Goal: Task Accomplishment & Management: Use online tool/utility

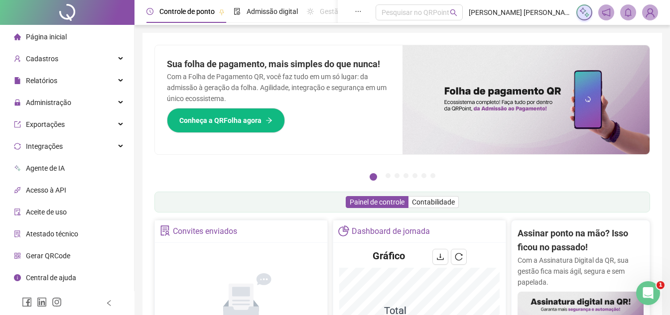
click at [51, 39] on span "Página inicial" at bounding box center [46, 37] width 41 height 8
click at [46, 57] on span "Cadastros" at bounding box center [42, 59] width 32 height 8
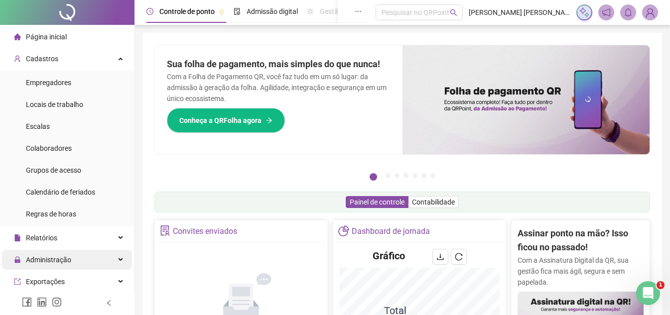
click at [39, 261] on span "Administração" at bounding box center [48, 260] width 45 height 8
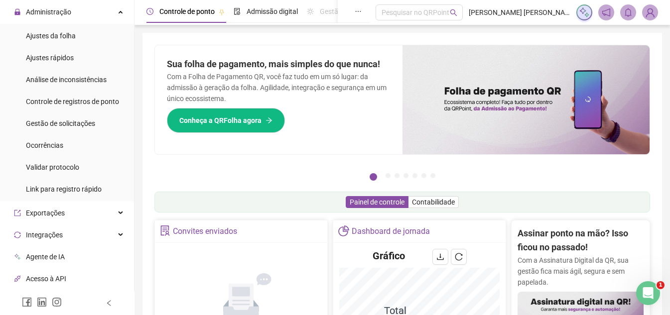
scroll to position [249, 0]
click at [63, 139] on li "Ocorrências" at bounding box center [67, 145] width 130 height 20
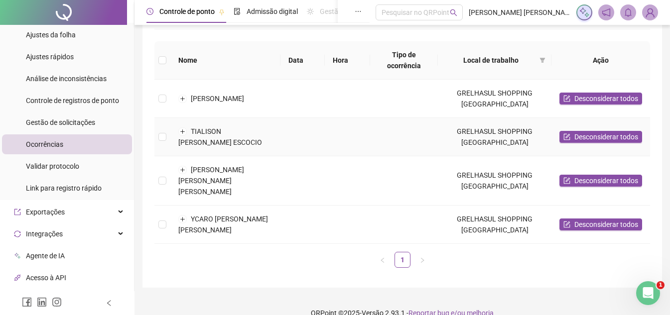
scroll to position [110, 0]
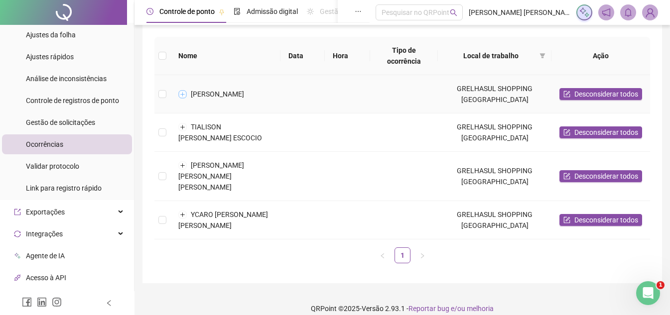
click at [183, 94] on button "Expandir linha" at bounding box center [183, 94] width 8 height 8
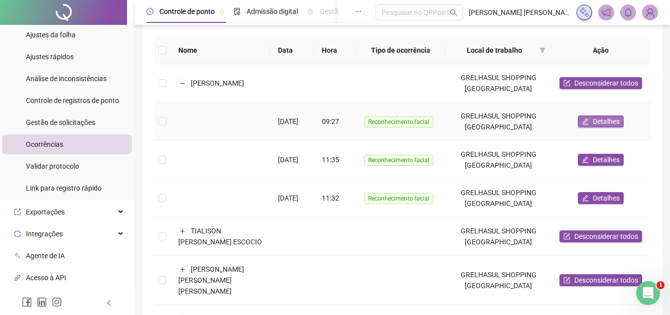
click at [602, 123] on span "Detalhes" at bounding box center [606, 121] width 27 height 11
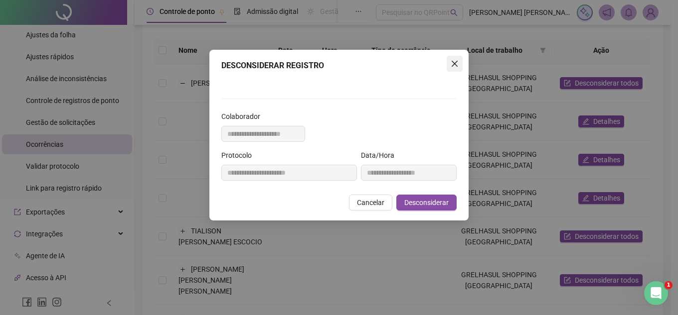
click at [450, 66] on icon "close" at bounding box center [454, 64] width 8 height 8
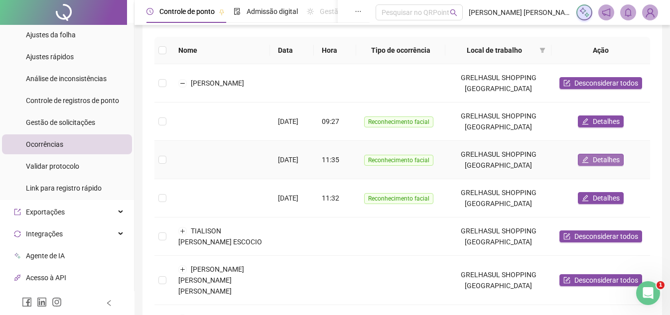
click at [596, 161] on span "Detalhes" at bounding box center [606, 159] width 27 height 11
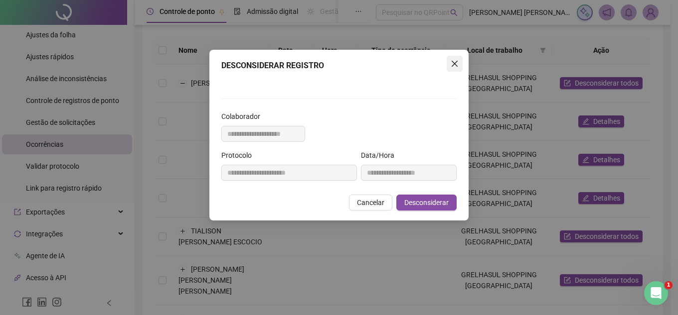
click at [450, 64] on icon "close" at bounding box center [454, 64] width 8 height 8
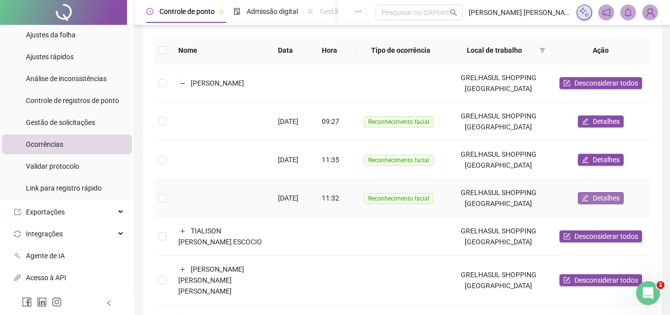
click at [602, 202] on span "Detalhes" at bounding box center [606, 198] width 27 height 11
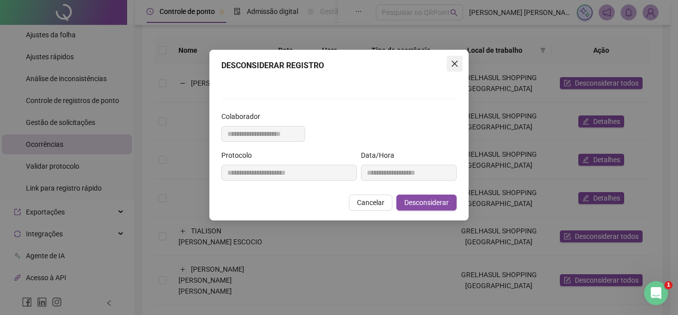
click at [451, 64] on icon "close" at bounding box center [454, 64] width 6 height 6
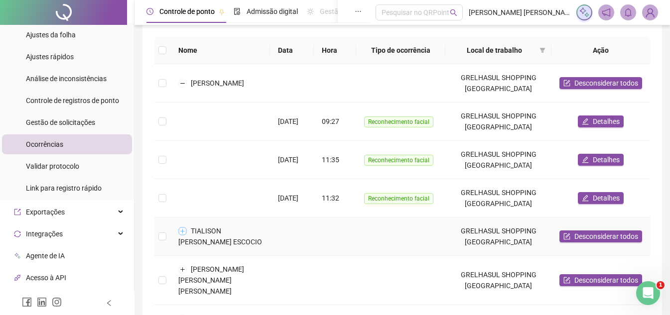
click at [183, 230] on button "Expandir linha" at bounding box center [183, 231] width 8 height 8
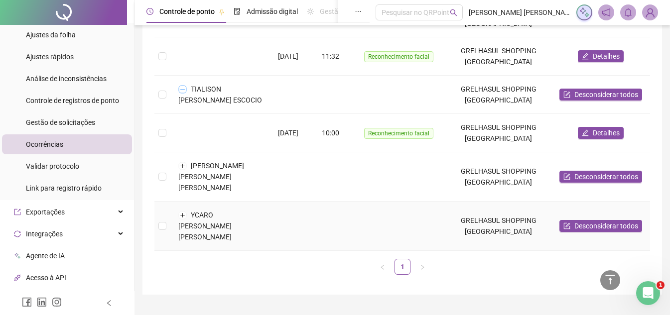
scroll to position [253, 0]
click at [183, 167] on button "Expandir linha" at bounding box center [183, 165] width 8 height 8
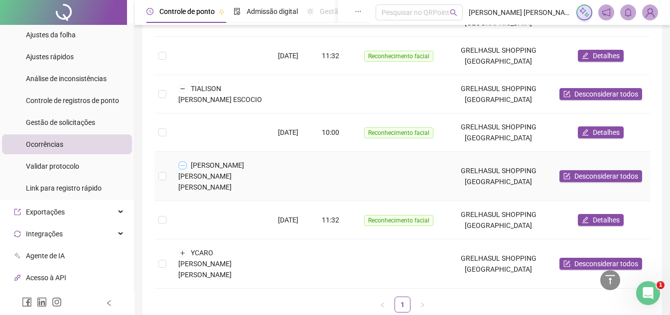
scroll to position [291, 0]
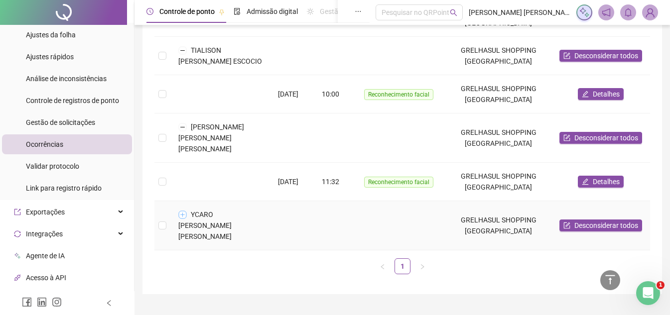
click at [182, 211] on button "Expandir linha" at bounding box center [183, 215] width 8 height 8
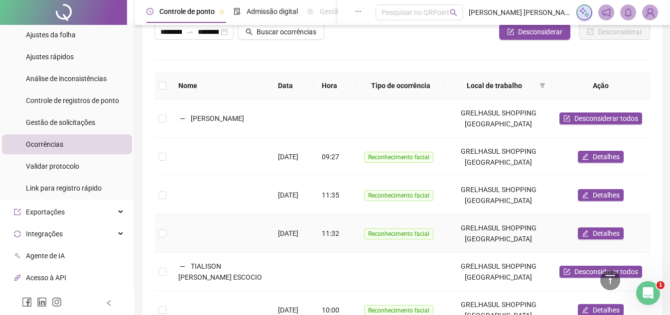
scroll to position [50, 0]
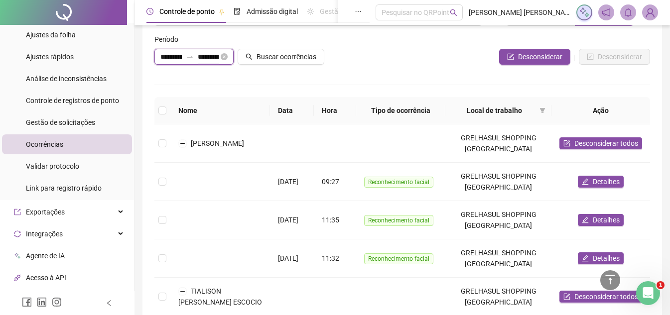
click at [199, 53] on input "**********" at bounding box center [208, 56] width 21 height 11
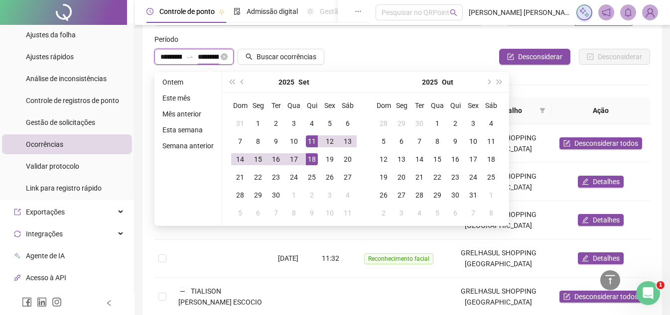
click at [199, 53] on input "**********" at bounding box center [208, 56] width 21 height 11
type input "**********"
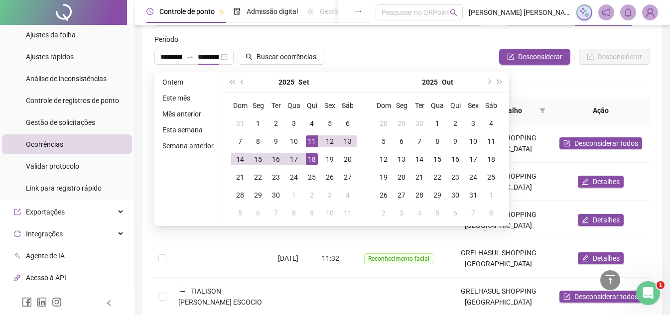
click at [428, 54] on div "Desconsiderar Desconsiderar" at bounding box center [485, 57] width 329 height 16
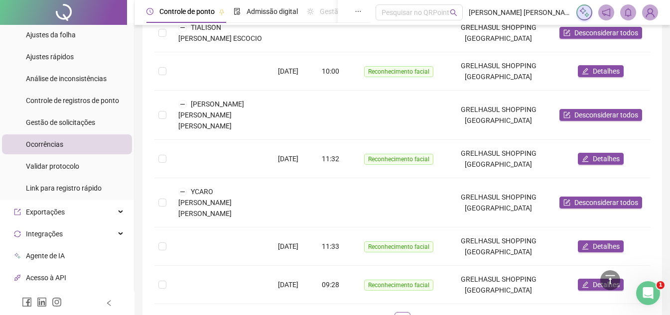
scroll to position [318, 0]
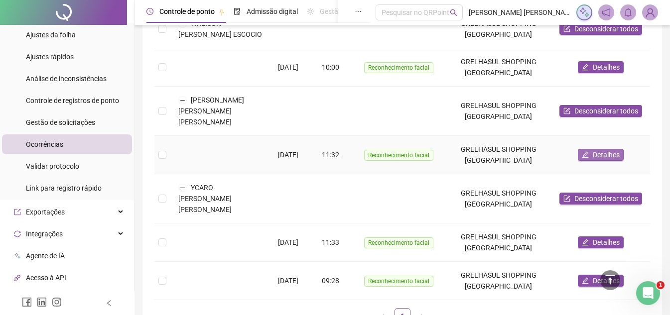
click at [604, 149] on span "Detalhes" at bounding box center [606, 154] width 27 height 11
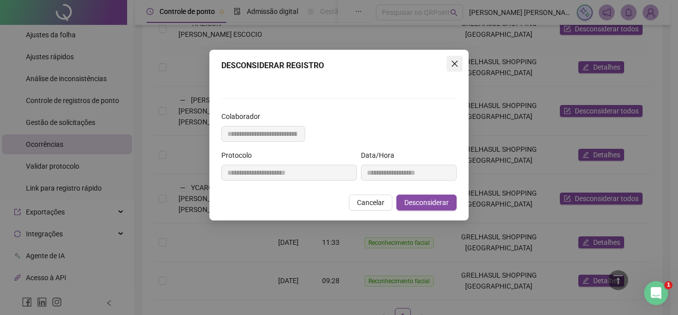
click at [455, 62] on span "Close" at bounding box center [454, 64] width 16 height 8
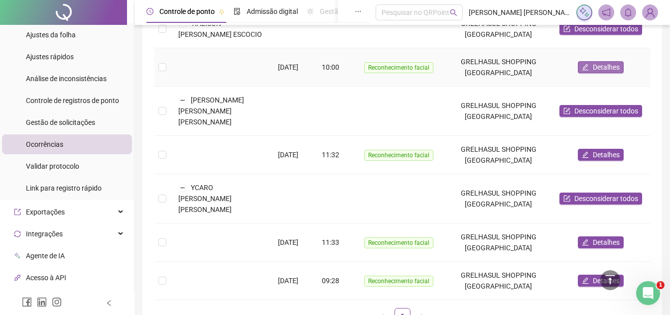
click at [609, 66] on span "Detalhes" at bounding box center [606, 67] width 27 height 11
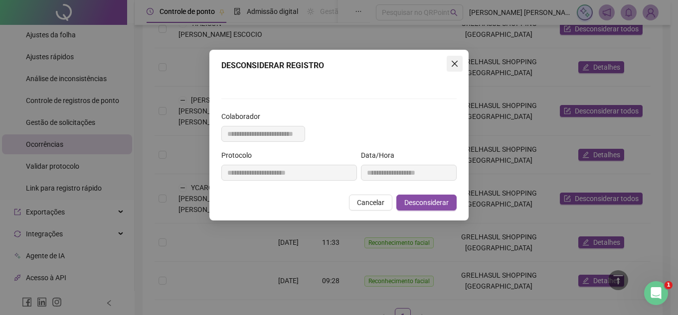
click at [450, 64] on icon "close" at bounding box center [454, 64] width 8 height 8
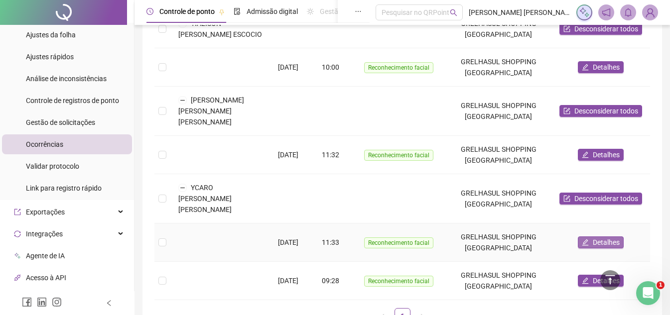
click at [598, 237] on span "Detalhes" at bounding box center [606, 242] width 27 height 11
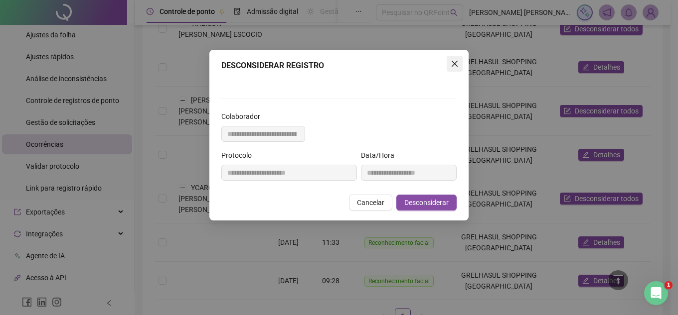
click at [453, 61] on icon "close" at bounding box center [454, 64] width 8 height 8
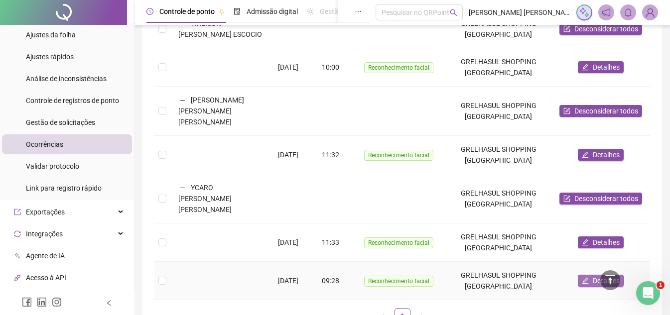
click at [605, 276] on span "Detalhes" at bounding box center [606, 281] width 27 height 11
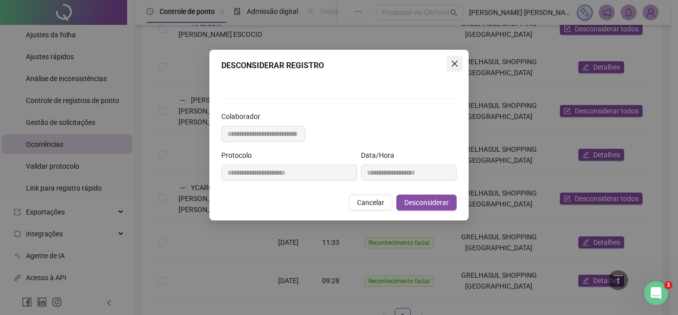
click at [452, 62] on icon "close" at bounding box center [454, 64] width 6 height 6
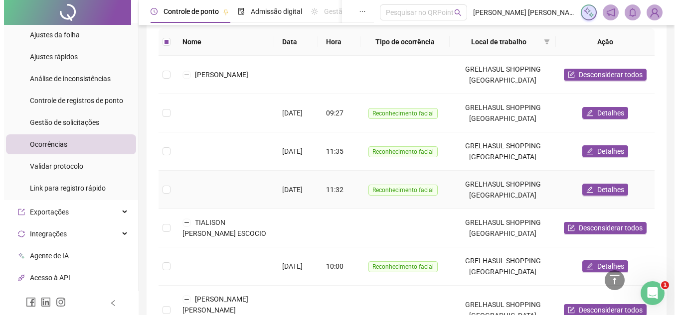
scroll to position [19, 0]
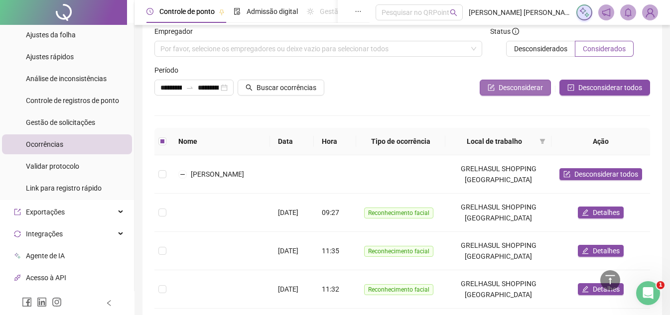
click at [509, 84] on span "Desconsiderar" at bounding box center [521, 87] width 44 height 11
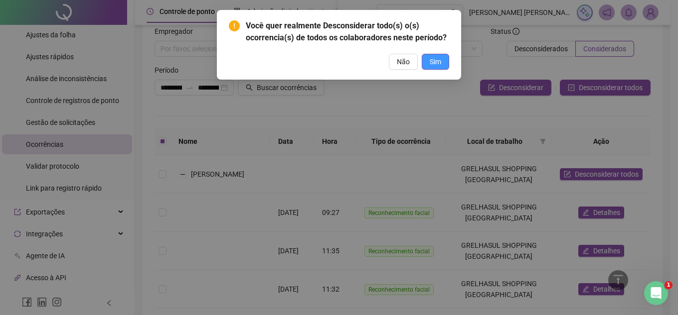
click at [429, 64] on span "Sim" at bounding box center [434, 61] width 11 height 11
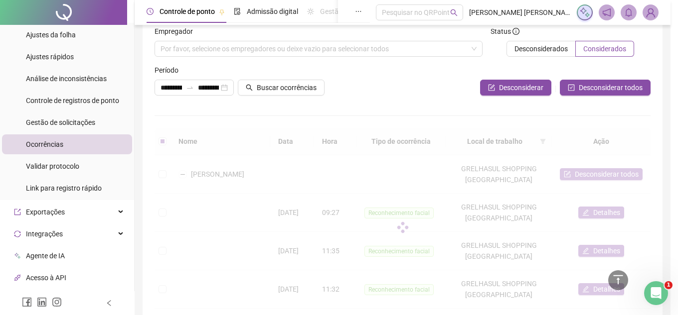
scroll to position [8, 0]
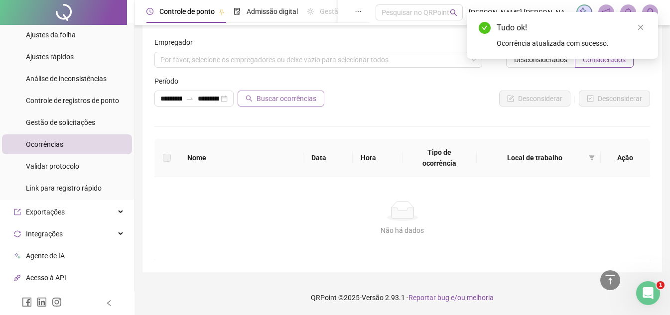
click at [280, 101] on span "Buscar ocorrências" at bounding box center [287, 98] width 60 height 11
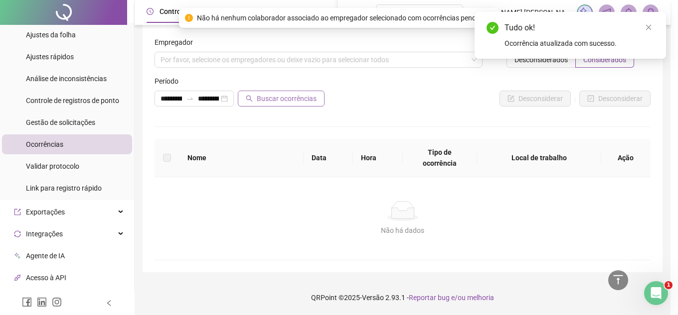
scroll to position [0, 0]
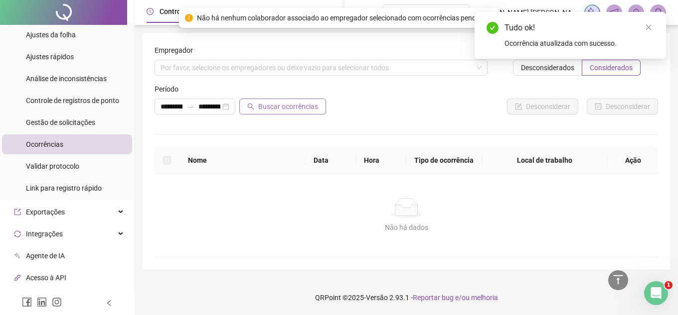
click at [281, 105] on span "Buscar ocorrências" at bounding box center [288, 106] width 60 height 11
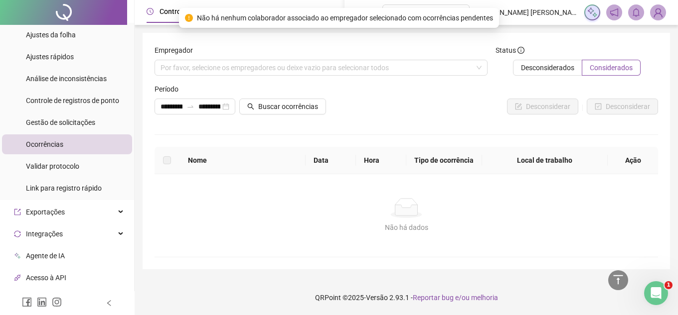
click at [372, 90] on div at bounding box center [490, 91] width 334 height 15
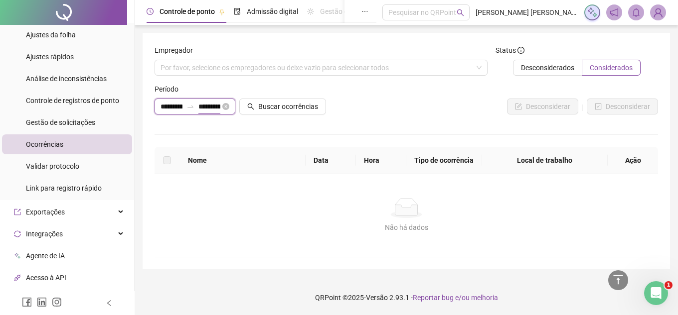
click at [216, 106] on input "**********" at bounding box center [209, 106] width 22 height 11
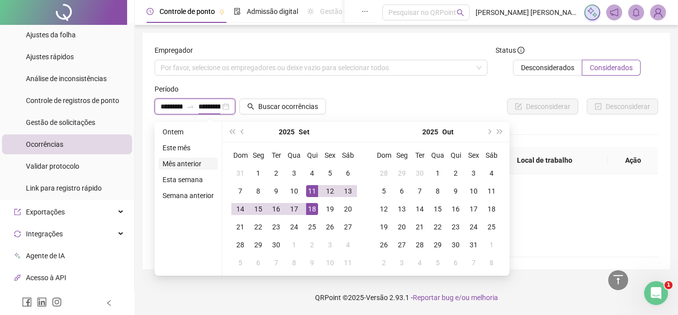
type input "**********"
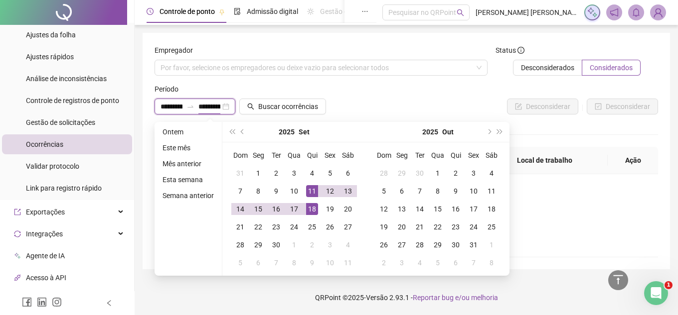
type input "**********"
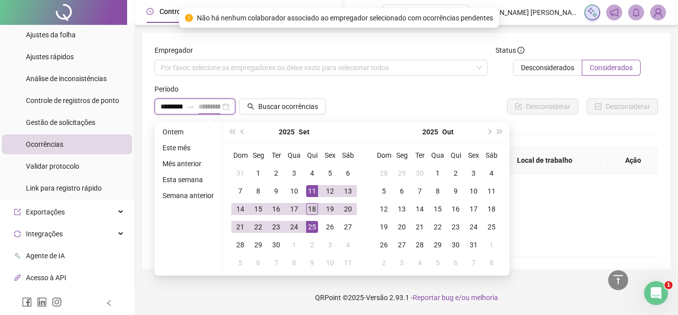
type input "**********"
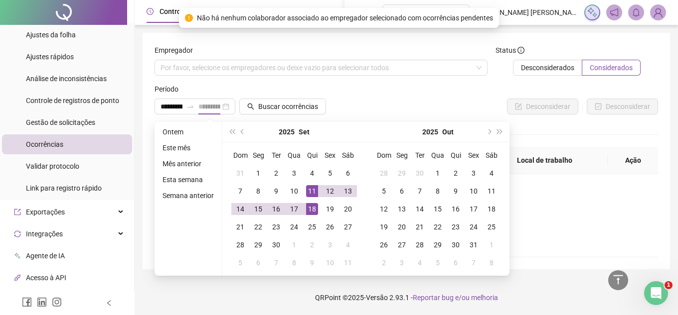
click at [314, 212] on div "18" at bounding box center [312, 209] width 12 height 12
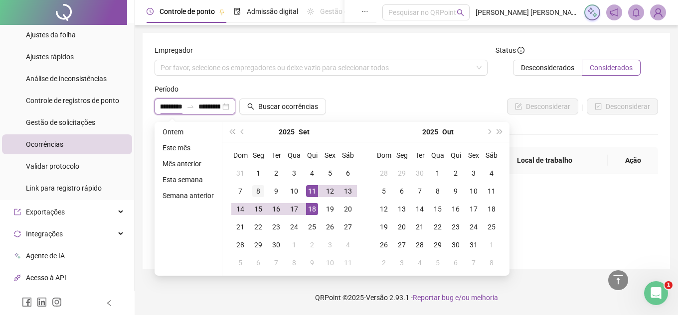
type input "**********"
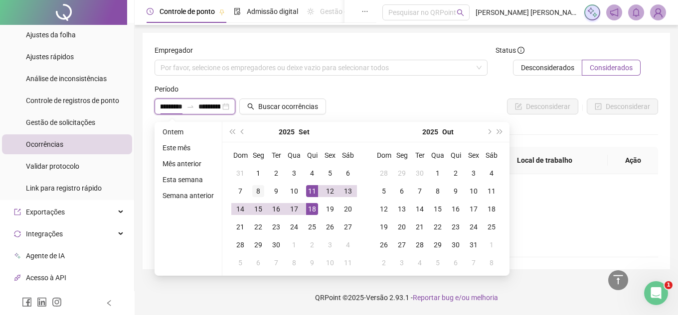
type input "**********"
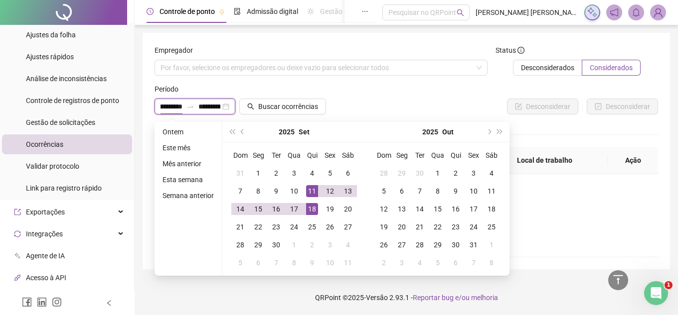
type input "**********"
click at [397, 98] on div at bounding box center [490, 91] width 334 height 15
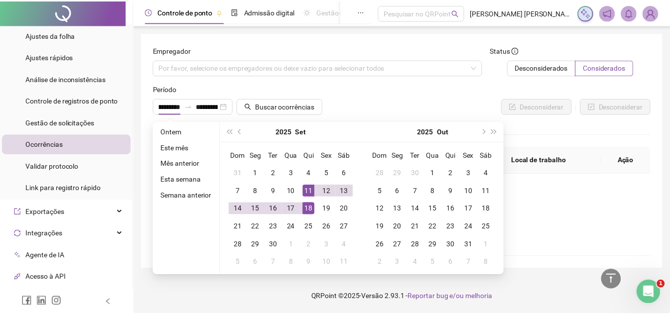
scroll to position [0, 0]
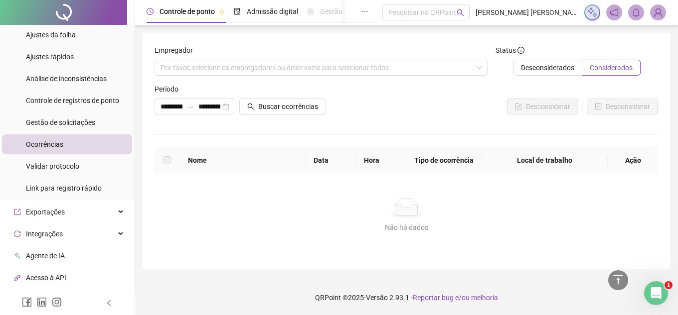
click at [58, 146] on span "Ocorrências" at bounding box center [44, 145] width 37 height 8
click at [55, 82] on span "Análise de inconsistências" at bounding box center [66, 79] width 81 height 8
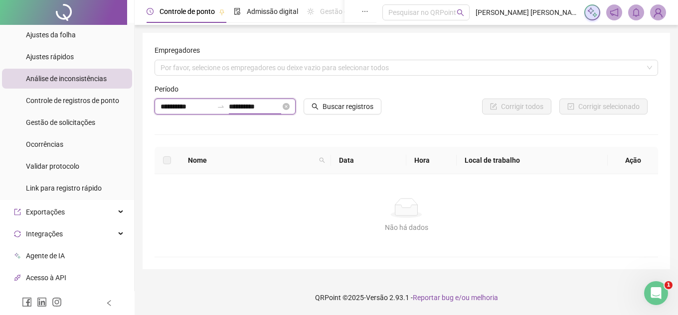
click at [257, 108] on input "**********" at bounding box center [255, 106] width 52 height 11
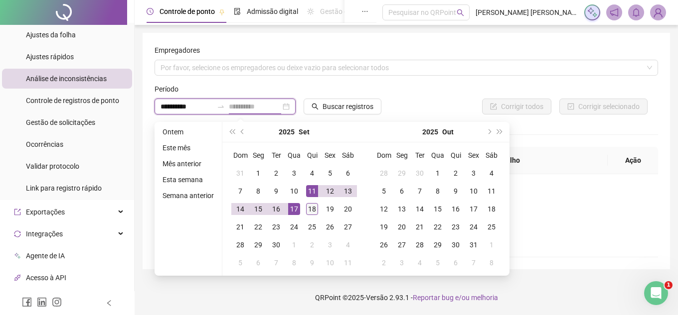
type input "**********"
click at [315, 210] on div "18" at bounding box center [312, 209] width 12 height 12
type input "**********"
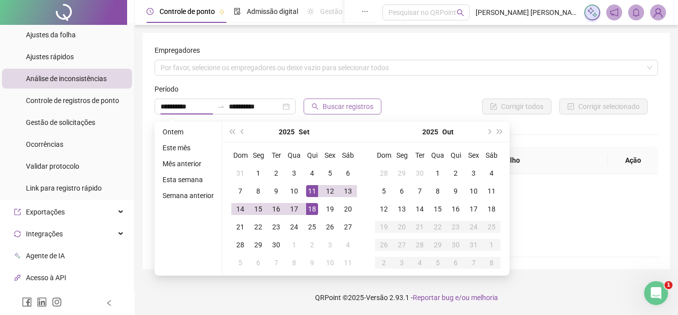
click at [340, 106] on span "Buscar registros" at bounding box center [347, 106] width 51 height 11
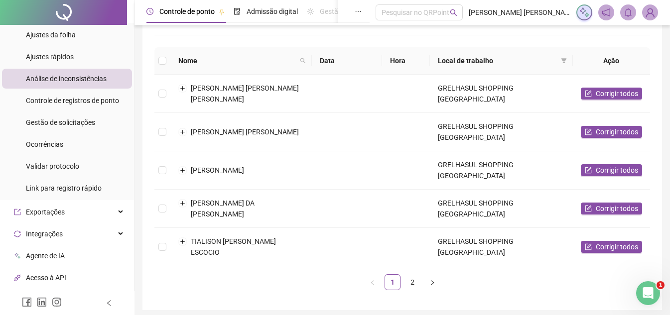
scroll to position [119, 0]
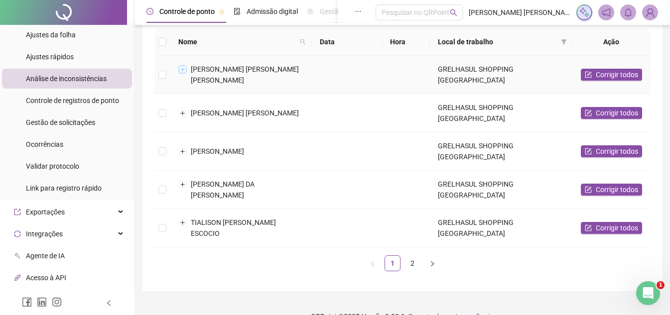
click at [183, 70] on button "Expandir linha" at bounding box center [183, 69] width 8 height 8
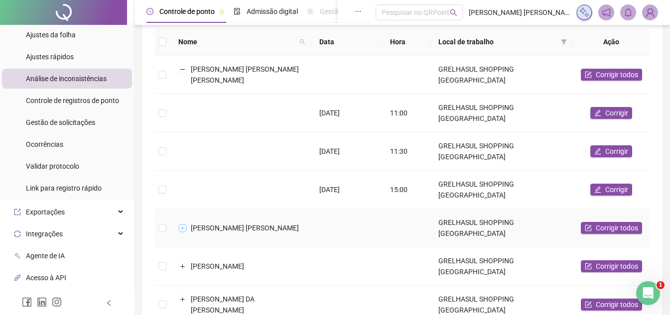
click at [180, 224] on button "Expandir linha" at bounding box center [183, 228] width 8 height 8
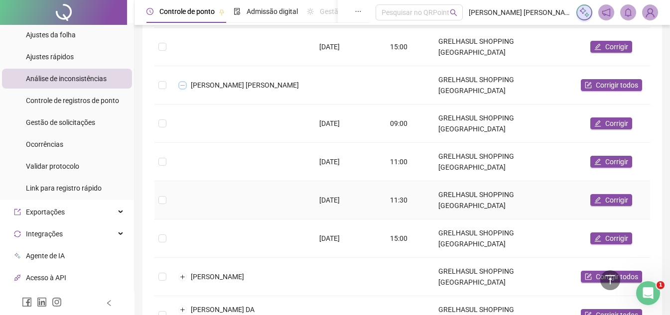
scroll to position [268, 0]
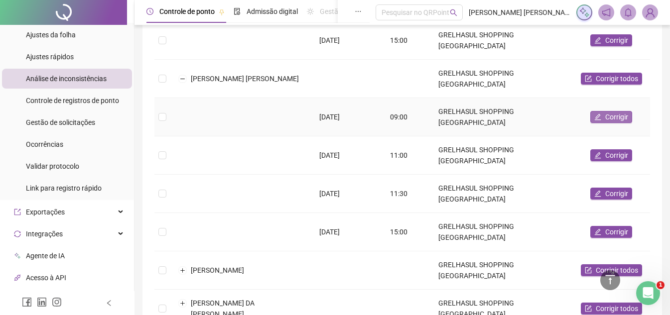
click at [620, 112] on span "Corrigir" at bounding box center [616, 117] width 23 height 11
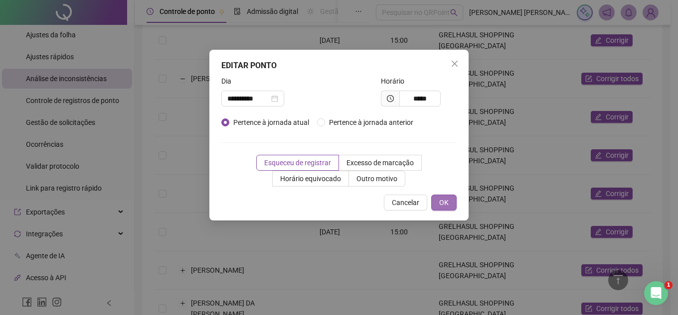
click at [445, 204] on span "OK" at bounding box center [443, 202] width 9 height 11
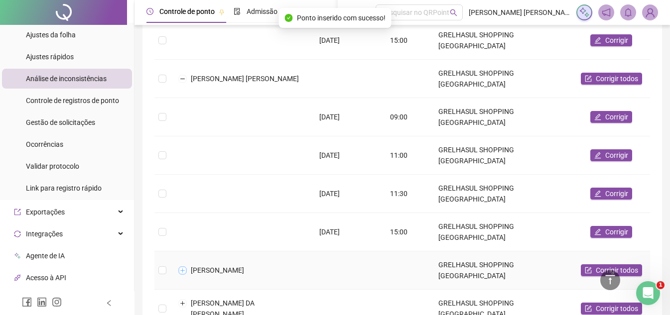
click at [182, 267] on button "Expandir linha" at bounding box center [183, 271] width 8 height 8
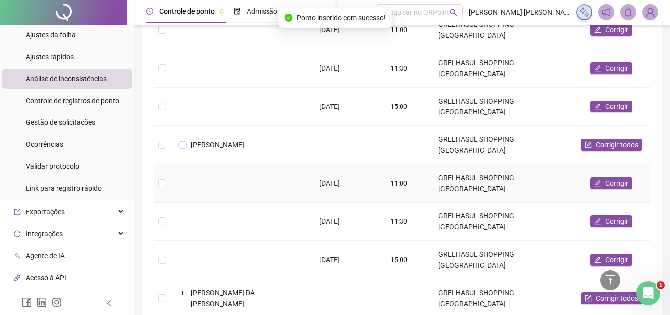
scroll to position [368, 0]
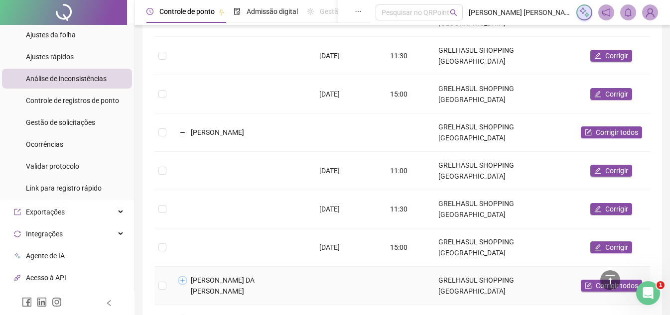
click at [183, 277] on button "Expandir linha" at bounding box center [183, 281] width 8 height 8
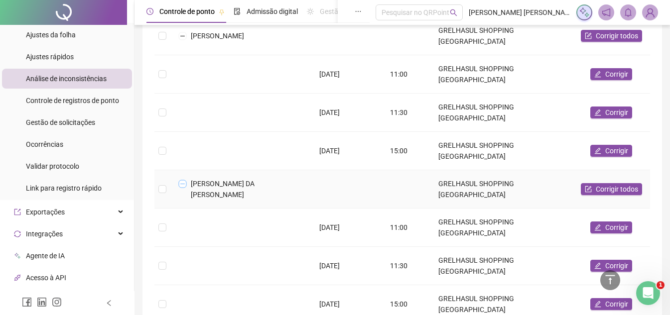
scroll to position [465, 0]
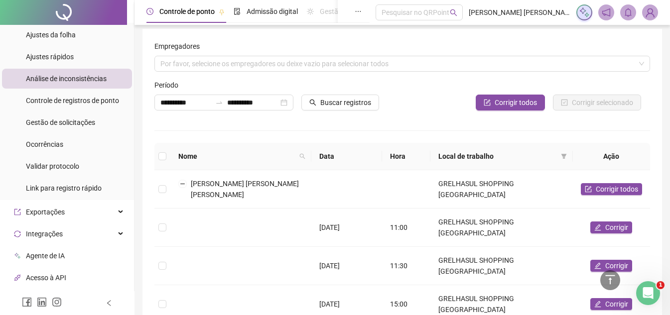
scroll to position [0, 0]
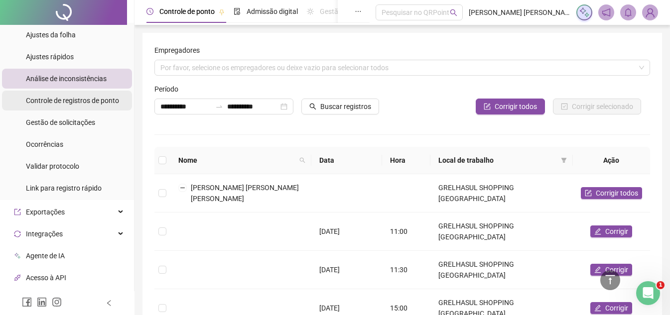
click at [65, 103] on span "Controle de registros de ponto" at bounding box center [72, 101] width 93 height 8
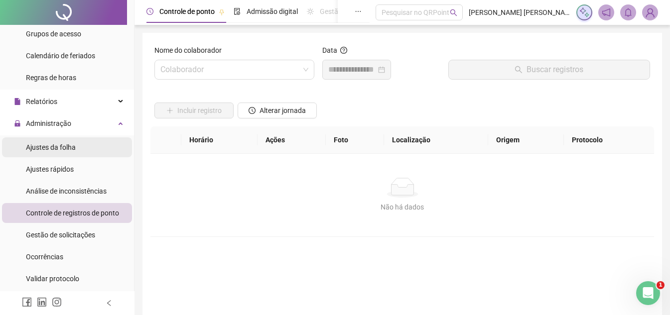
scroll to position [199, 0]
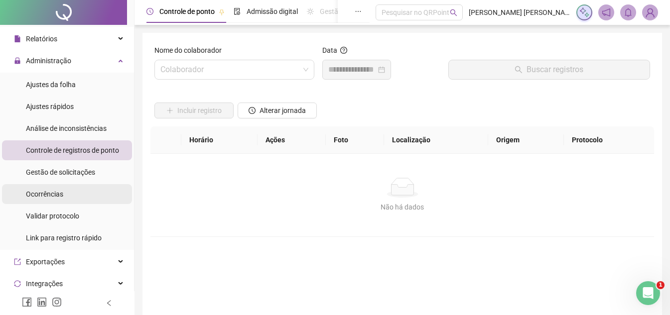
click at [74, 189] on li "Ocorrências" at bounding box center [67, 194] width 130 height 20
